Goal: Navigation & Orientation: Go to known website

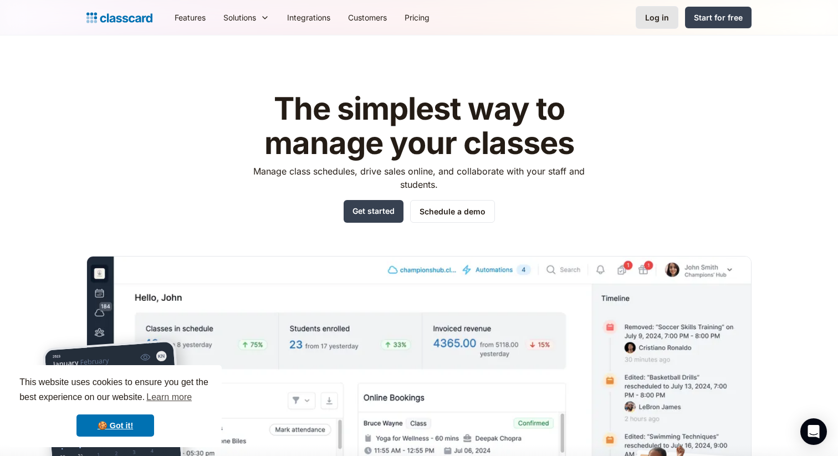
click at [667, 15] on div "Log in" at bounding box center [657, 18] width 24 height 12
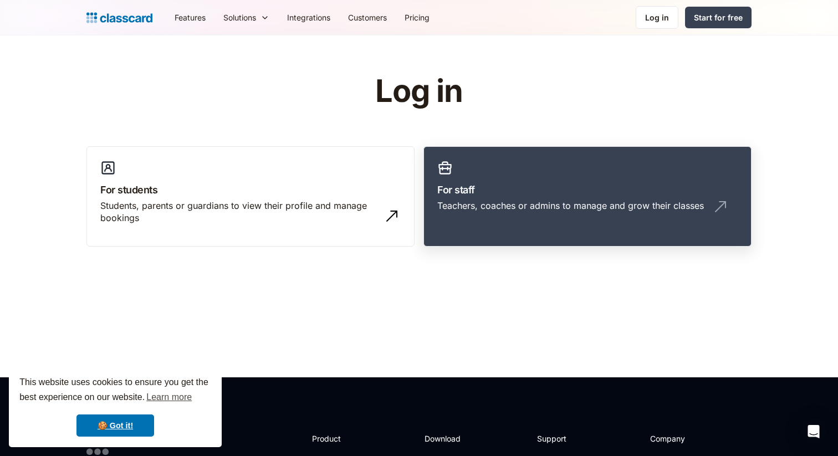
click at [477, 203] on div "Teachers, coaches or admins to manage and grow their classes" at bounding box center [570, 206] width 267 height 12
